Goal: Transaction & Acquisition: Download file/media

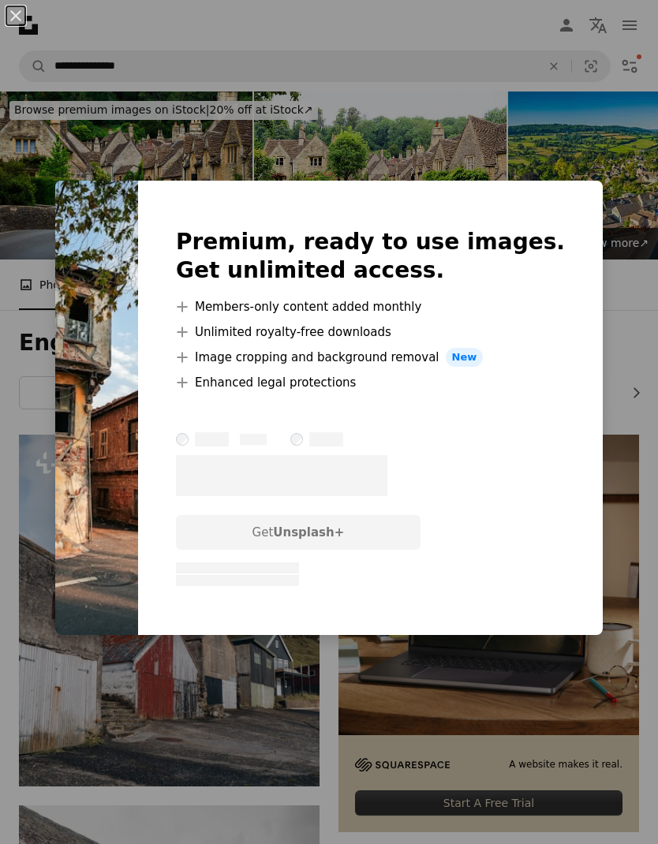
scroll to position [2364, 0]
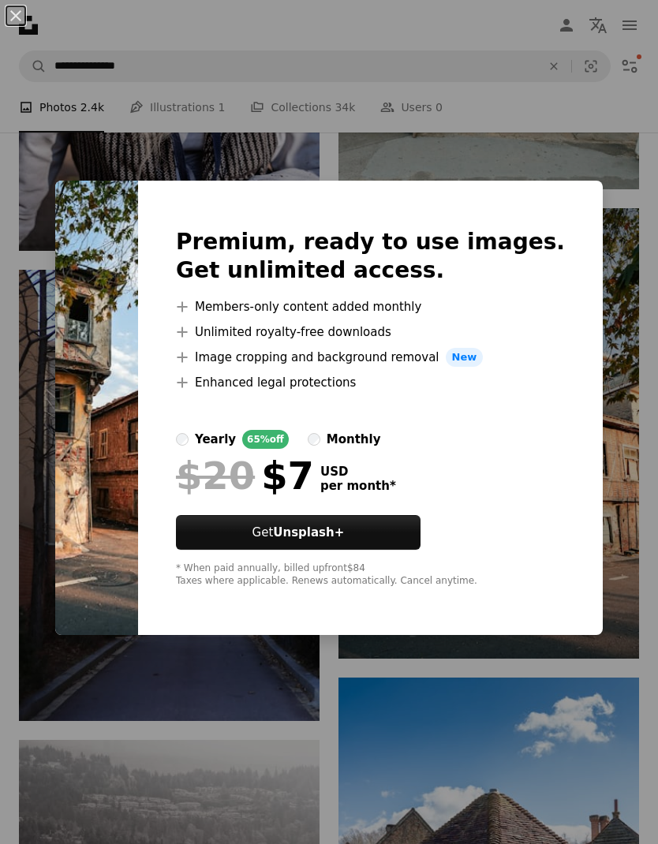
click at [479, 710] on div "An X shape Premium, ready to use images. Get unlimited access. A plus sign Memb…" at bounding box center [329, 422] width 658 height 844
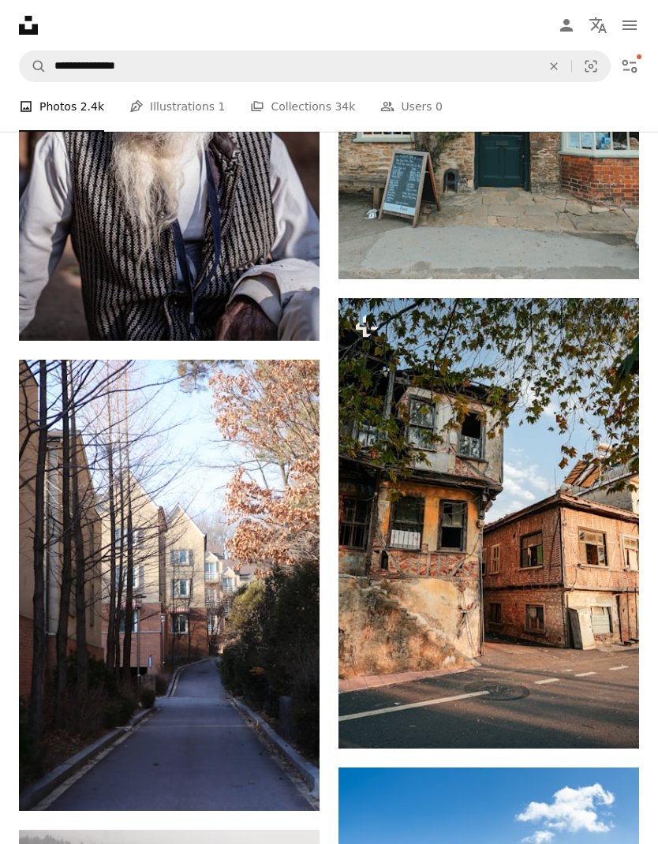
click at [633, 67] on icon "Filters" at bounding box center [629, 66] width 15 height 13
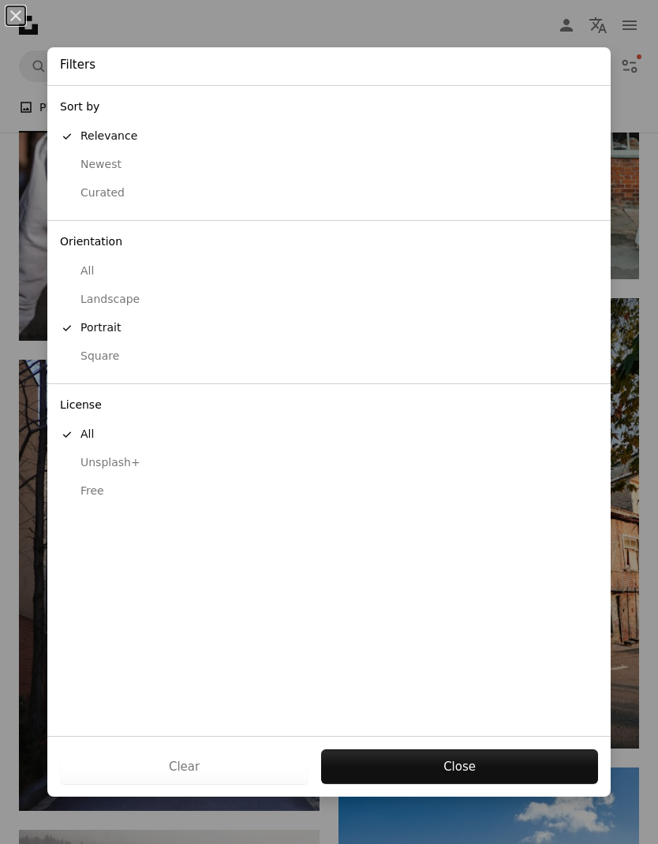
click at [98, 483] on div "Free" at bounding box center [329, 491] width 538 height 16
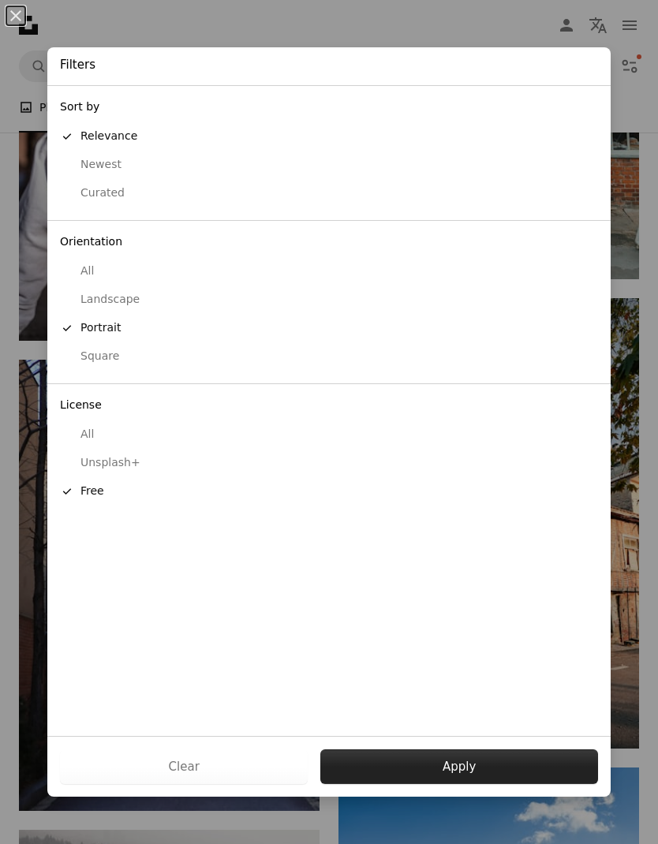
click at [469, 765] on button "Apply" at bounding box center [459, 766] width 278 height 35
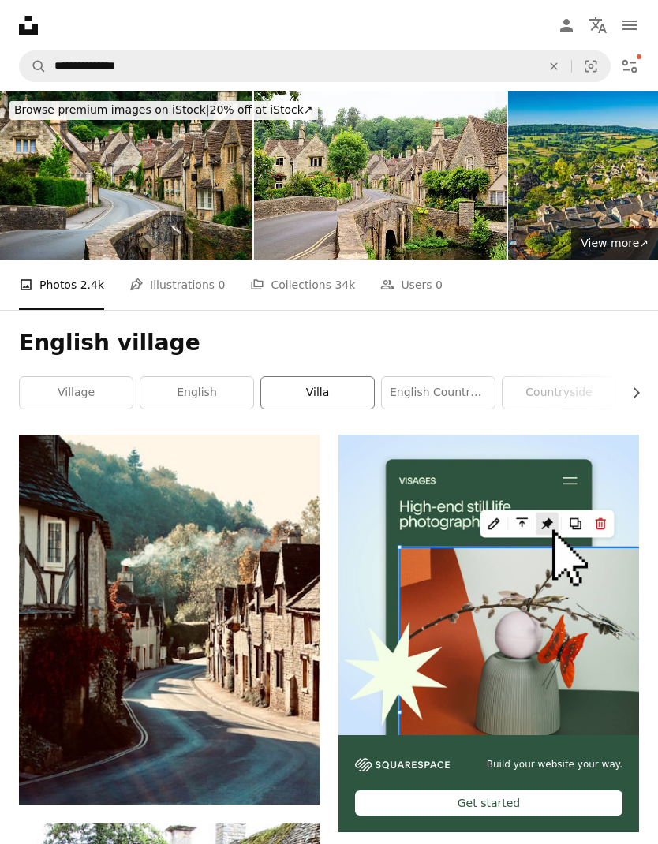
click at [307, 397] on link "villa" at bounding box center [317, 393] width 113 height 32
click at [406, 402] on link "english countryside" at bounding box center [382, 393] width 113 height 32
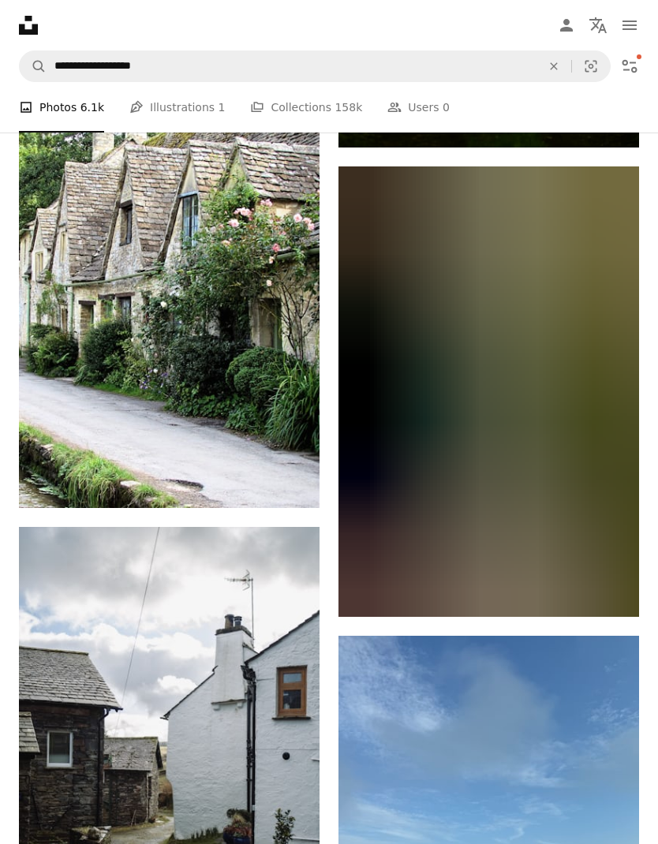
scroll to position [1960, 0]
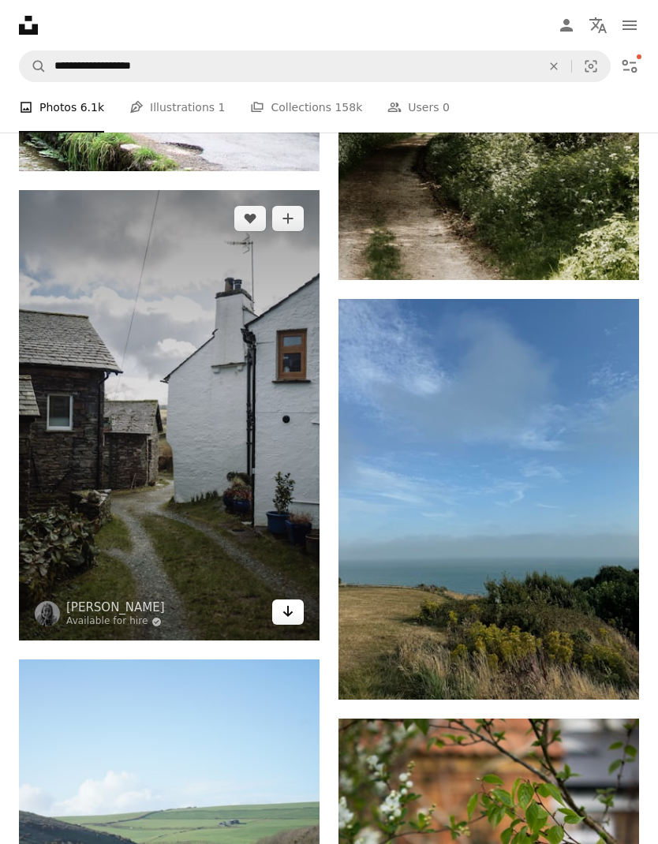
click at [296, 613] on link "Arrow pointing down" at bounding box center [288, 611] width 32 height 25
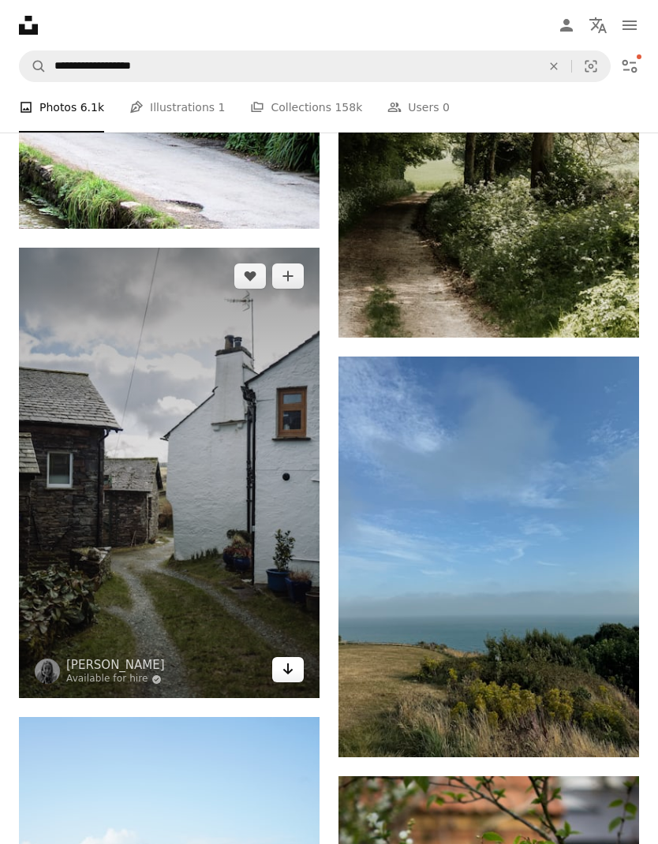
scroll to position [1905, 0]
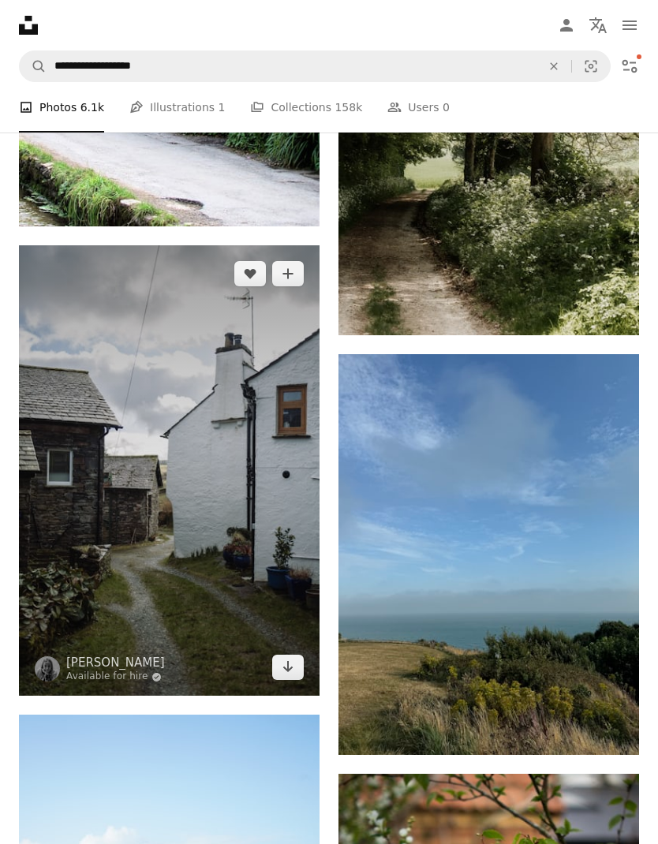
click at [252, 577] on img at bounding box center [169, 470] width 300 height 451
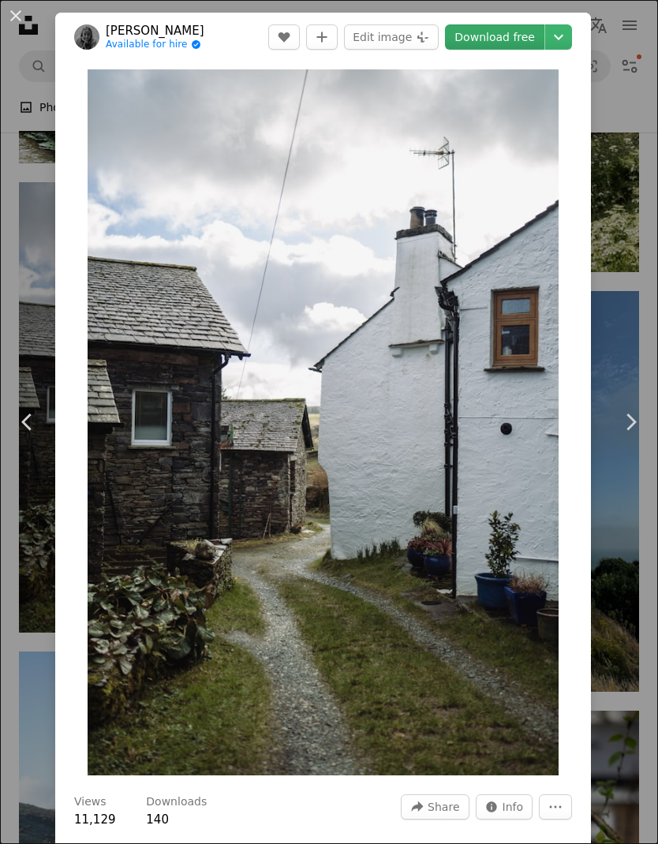
click at [544, 35] on link "Download free" at bounding box center [494, 36] width 99 height 25
click at [571, 42] on icon "Chevron down" at bounding box center [558, 37] width 25 height 19
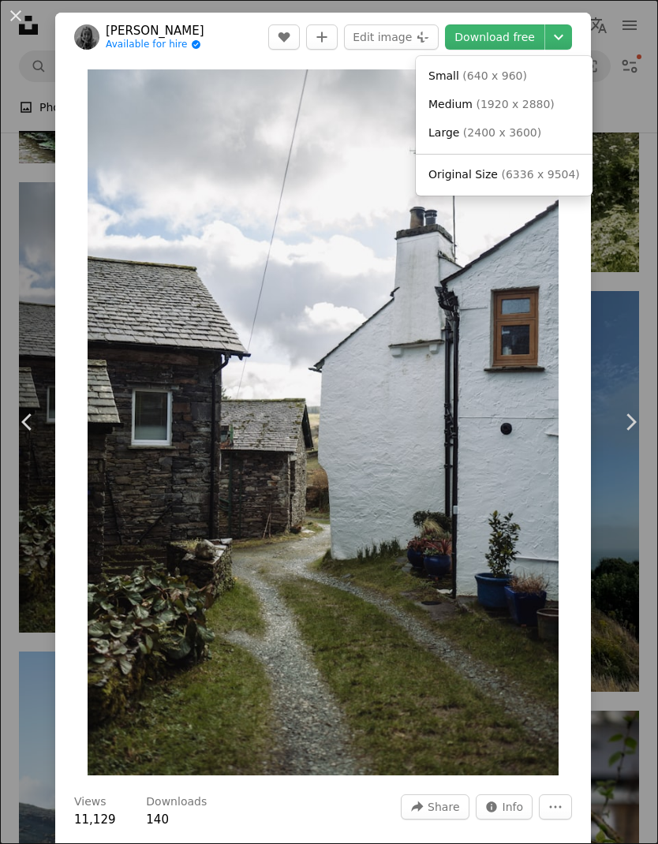
click at [495, 424] on dialog "An X shape Chevron left Chevron right [PERSON_NAME] Available for hire A checkm…" at bounding box center [329, 422] width 658 height 844
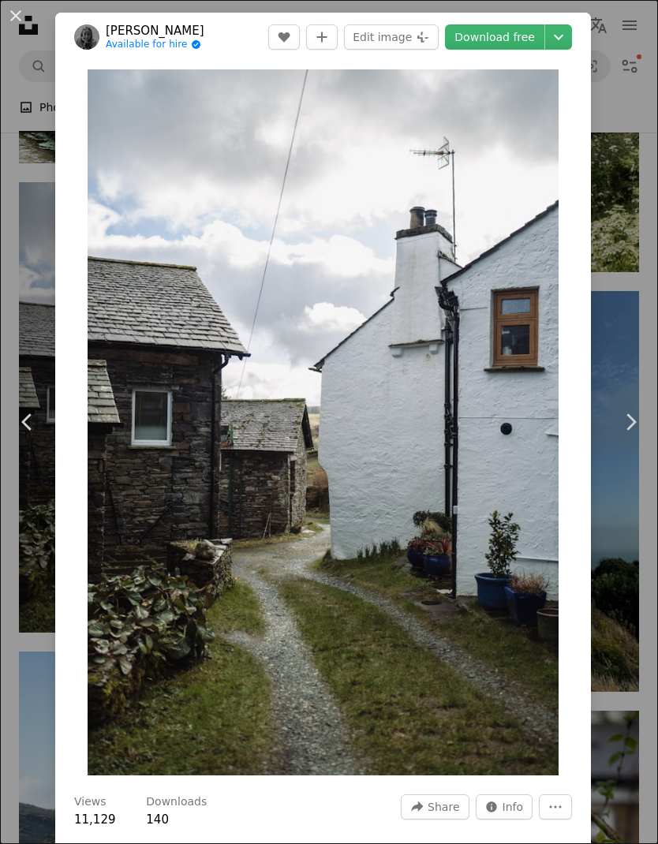
click at [628, 550] on div "An X shape Chevron left Chevron right [PERSON_NAME] Available for hire A checkm…" at bounding box center [329, 422] width 658 height 844
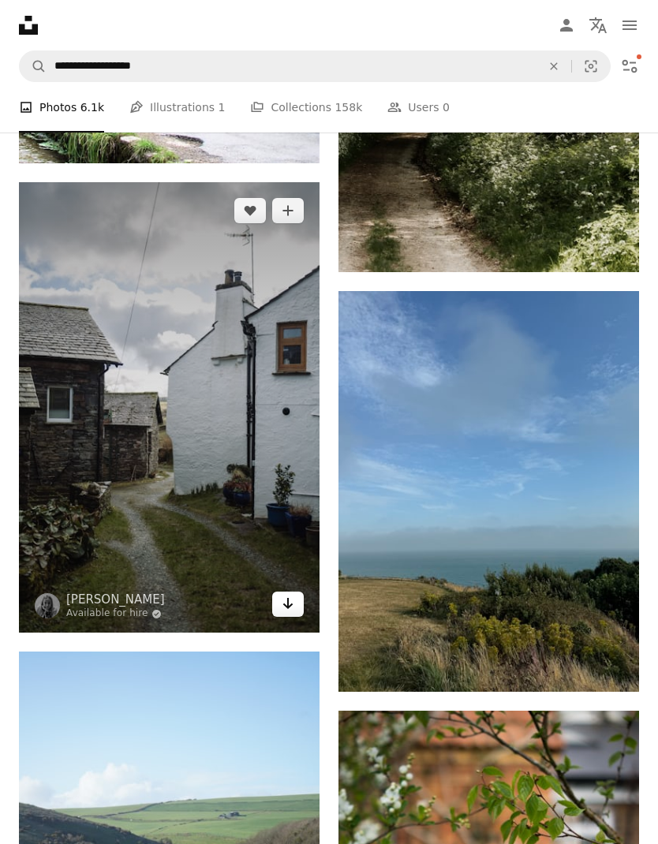
click at [294, 605] on link "Arrow pointing down" at bounding box center [288, 603] width 32 height 25
click at [263, 281] on img at bounding box center [169, 407] width 300 height 451
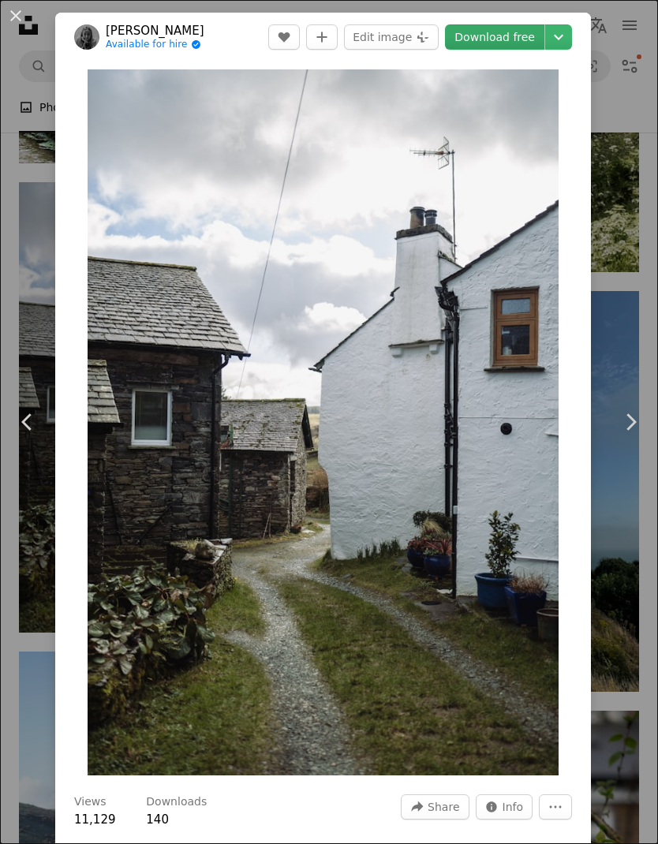
click at [501, 39] on link "Download free" at bounding box center [494, 36] width 99 height 25
